Goal: Check status: Check status

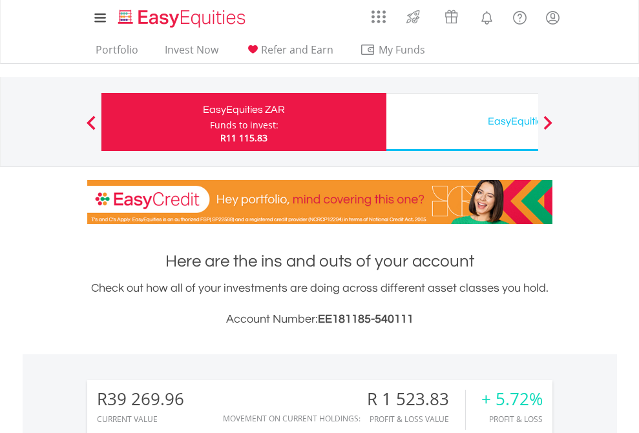
scroll to position [124, 203]
click at [210, 122] on div "Funds to invest:" at bounding box center [244, 125] width 68 height 13
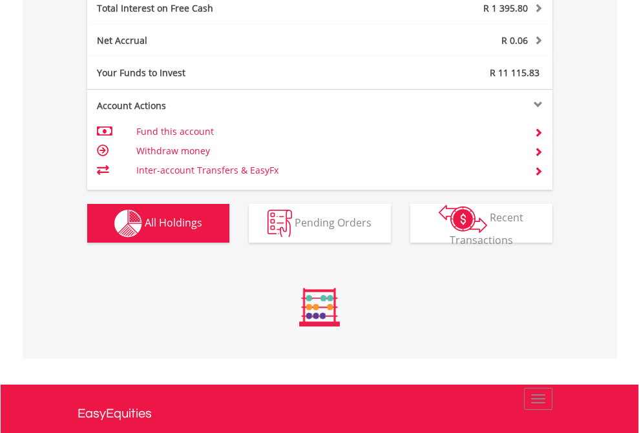
scroll to position [124, 203]
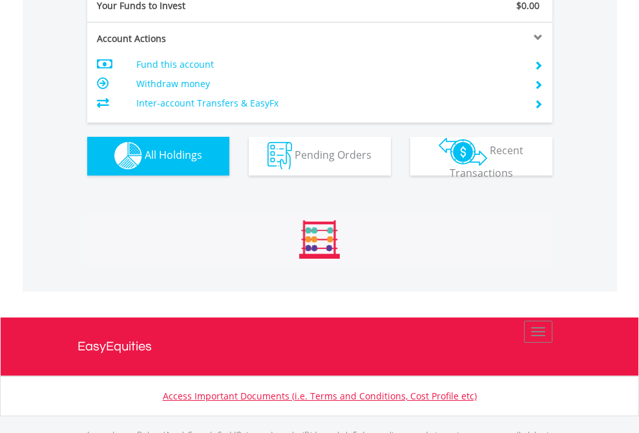
scroll to position [1279, 0]
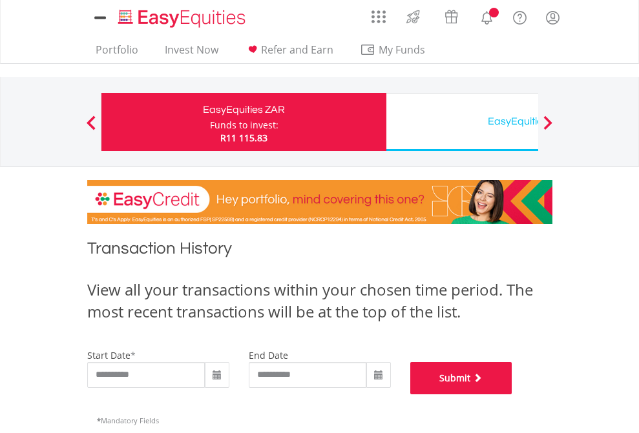
click at [512, 395] on button "Submit" at bounding box center [461, 378] width 102 height 32
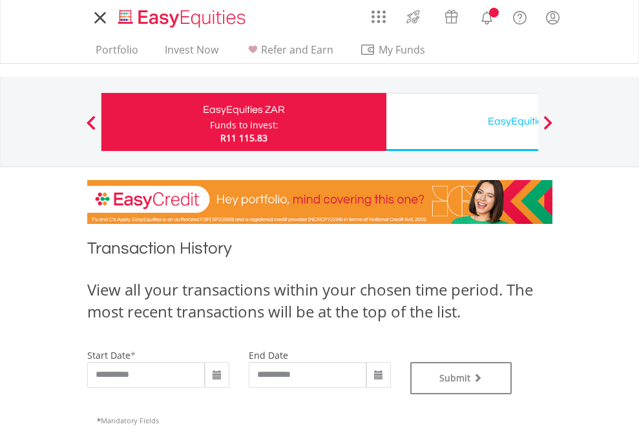
click at [462, 122] on div "EasyEquities USD" at bounding box center [528, 121] width 269 height 18
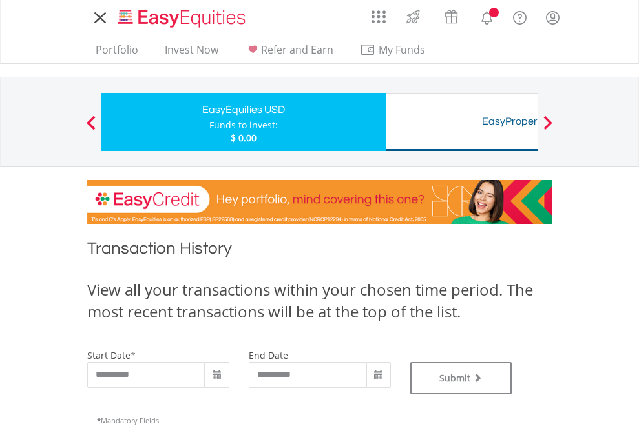
type input "**********"
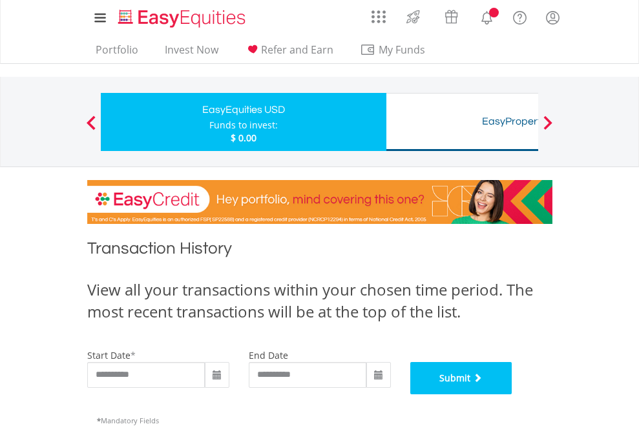
click at [512, 395] on button "Submit" at bounding box center [461, 378] width 102 height 32
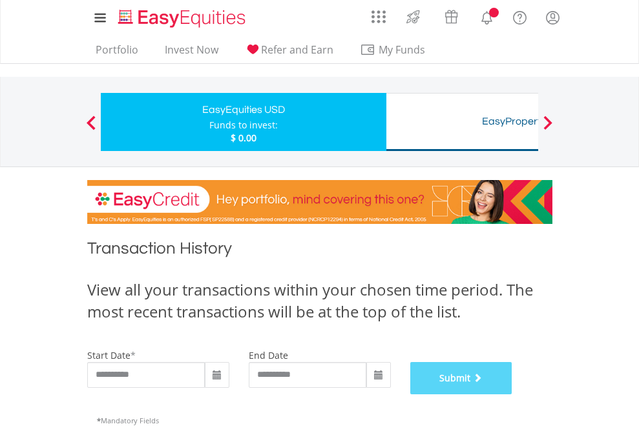
scroll to position [524, 0]
